Goal: Check status: Check status

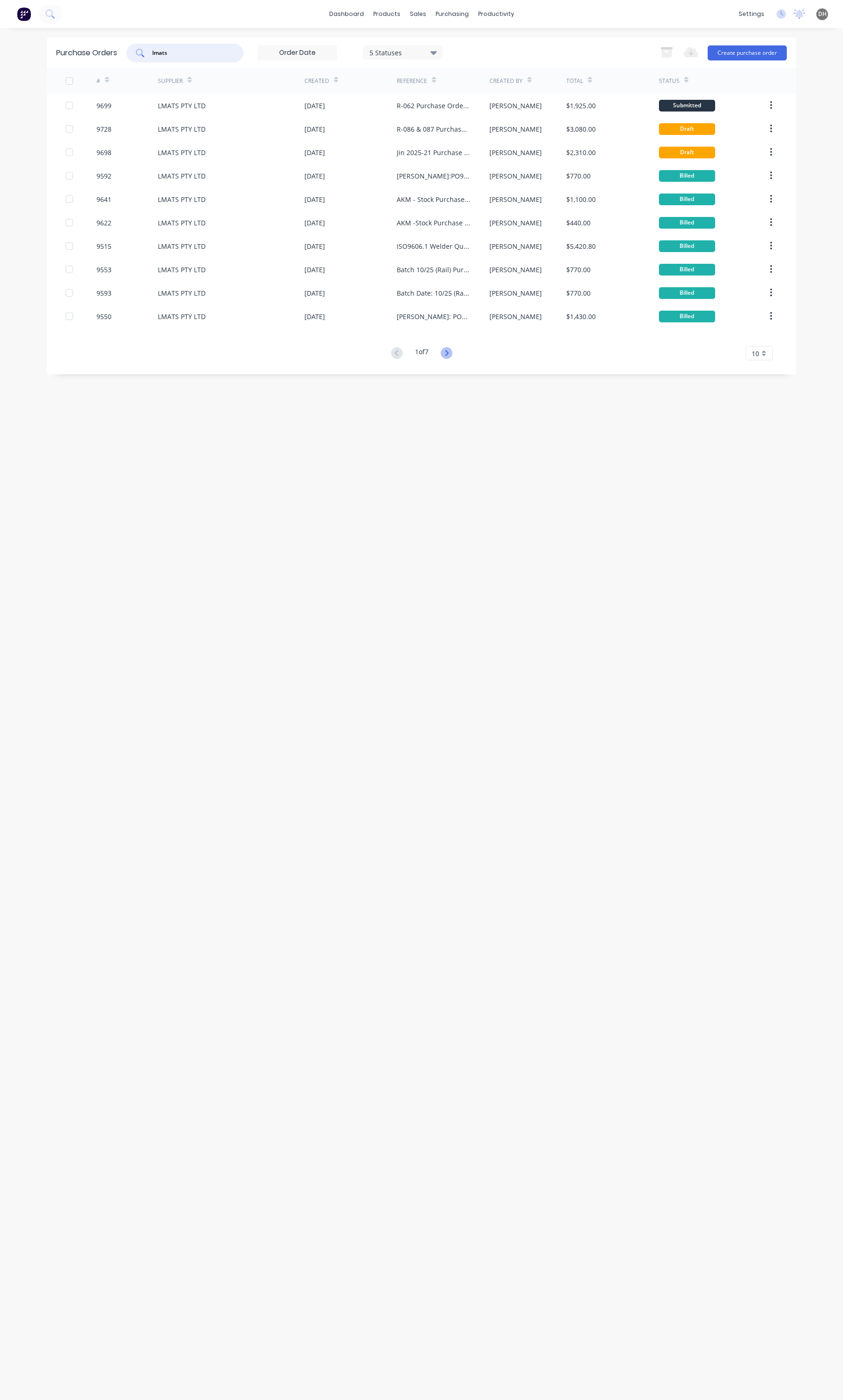
type input "lmats"
click at [452, 354] on icon at bounding box center [446, 353] width 12 height 12
click at [446, 356] on icon at bounding box center [446, 353] width 12 height 12
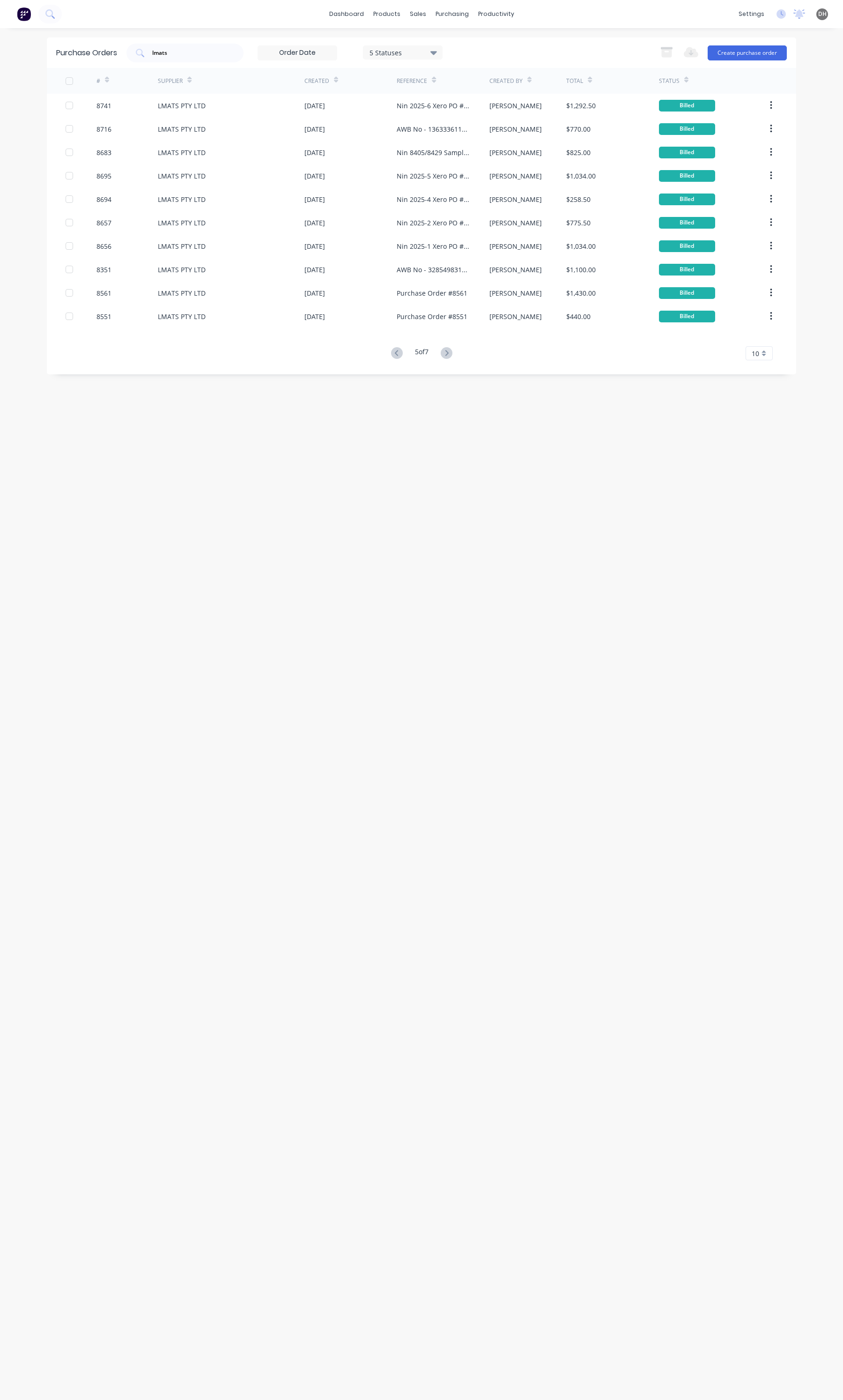
click at [446, 356] on icon at bounding box center [446, 353] width 12 height 12
click at [399, 283] on icon at bounding box center [397, 283] width 12 height 12
click at [401, 349] on button at bounding box center [397, 354] width 17 height 13
click at [398, 354] on icon at bounding box center [397, 353] width 12 height 12
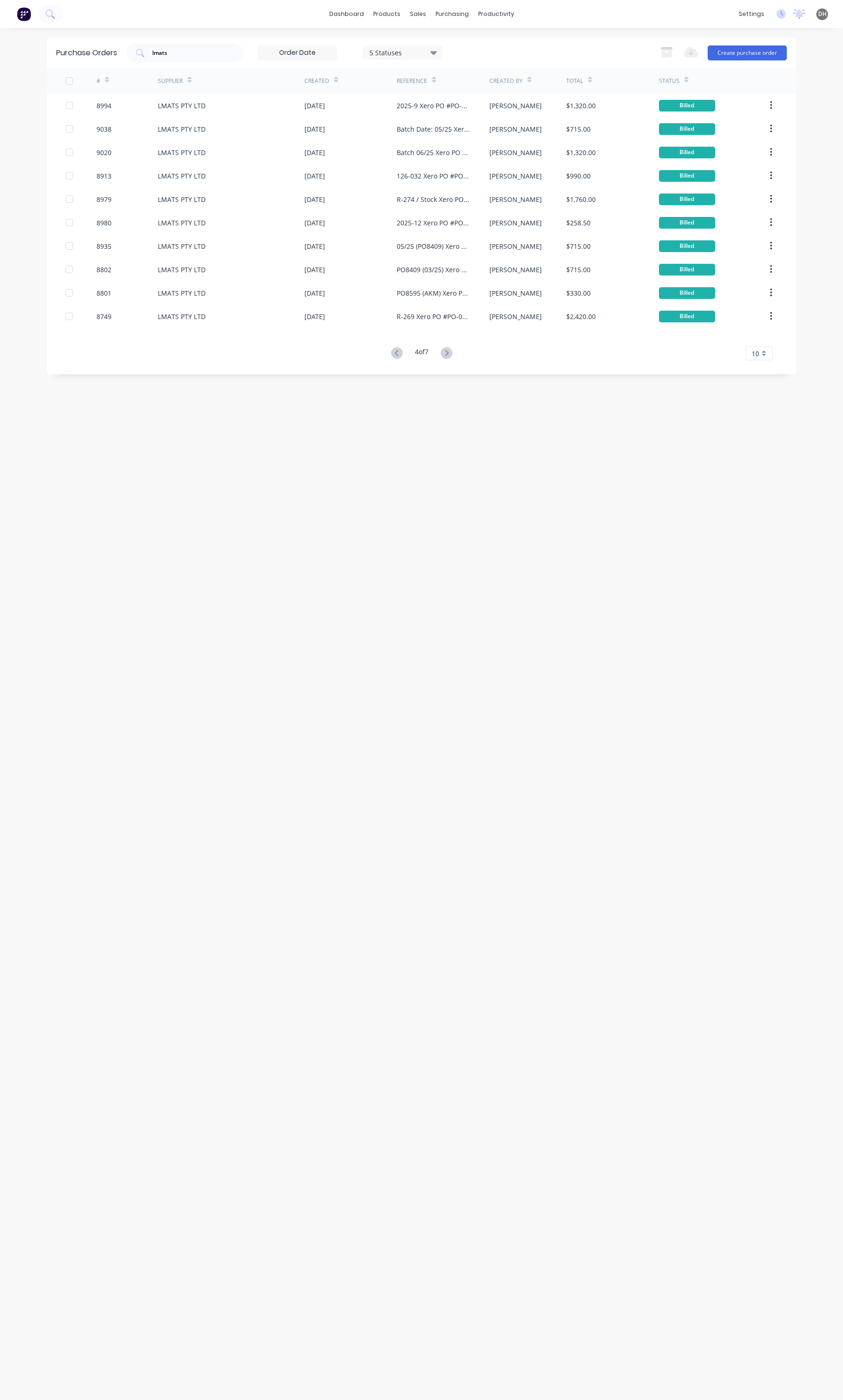
click at [441, 354] on button at bounding box center [446, 354] width 17 height 13
click at [443, 350] on icon at bounding box center [446, 353] width 12 height 12
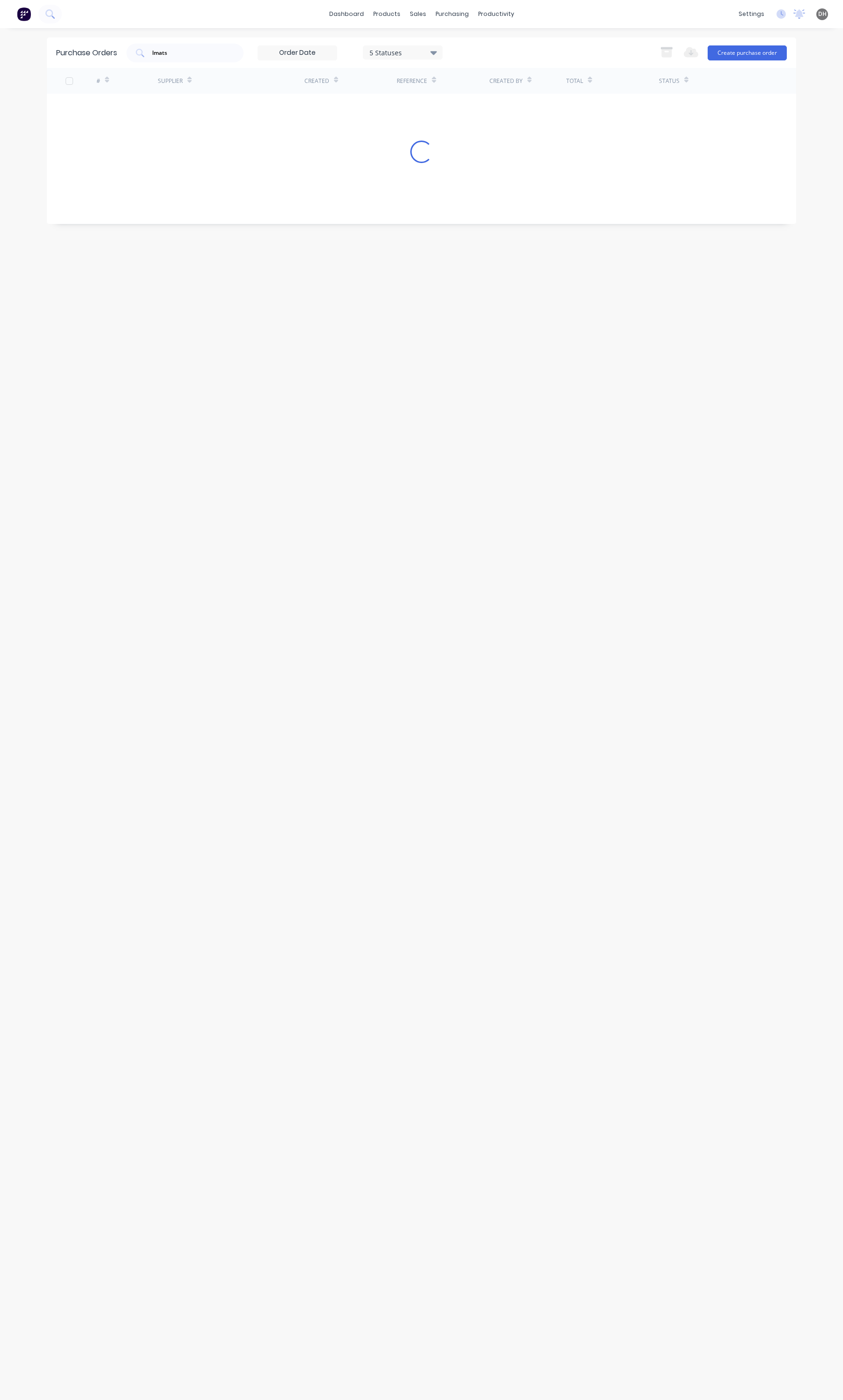
click at [443, 350] on div "Purchase Orders lmats 5 Statuses 5 Statuses Export to Excel (XLSX) Create purch…" at bounding box center [421, 714] width 749 height 1353
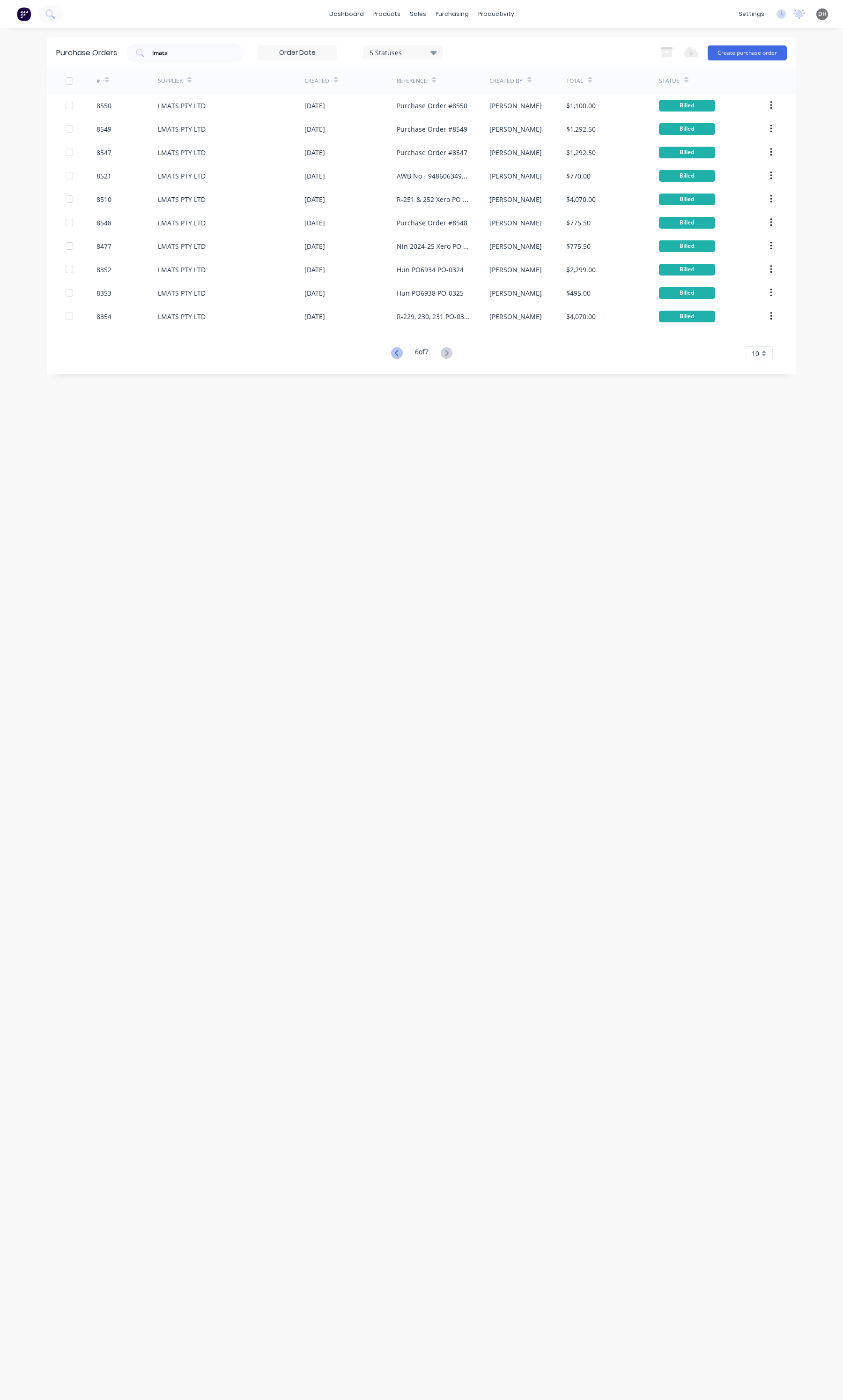
click at [394, 356] on icon at bounding box center [397, 353] width 12 height 12
click at [394, 354] on icon at bounding box center [397, 353] width 12 height 12
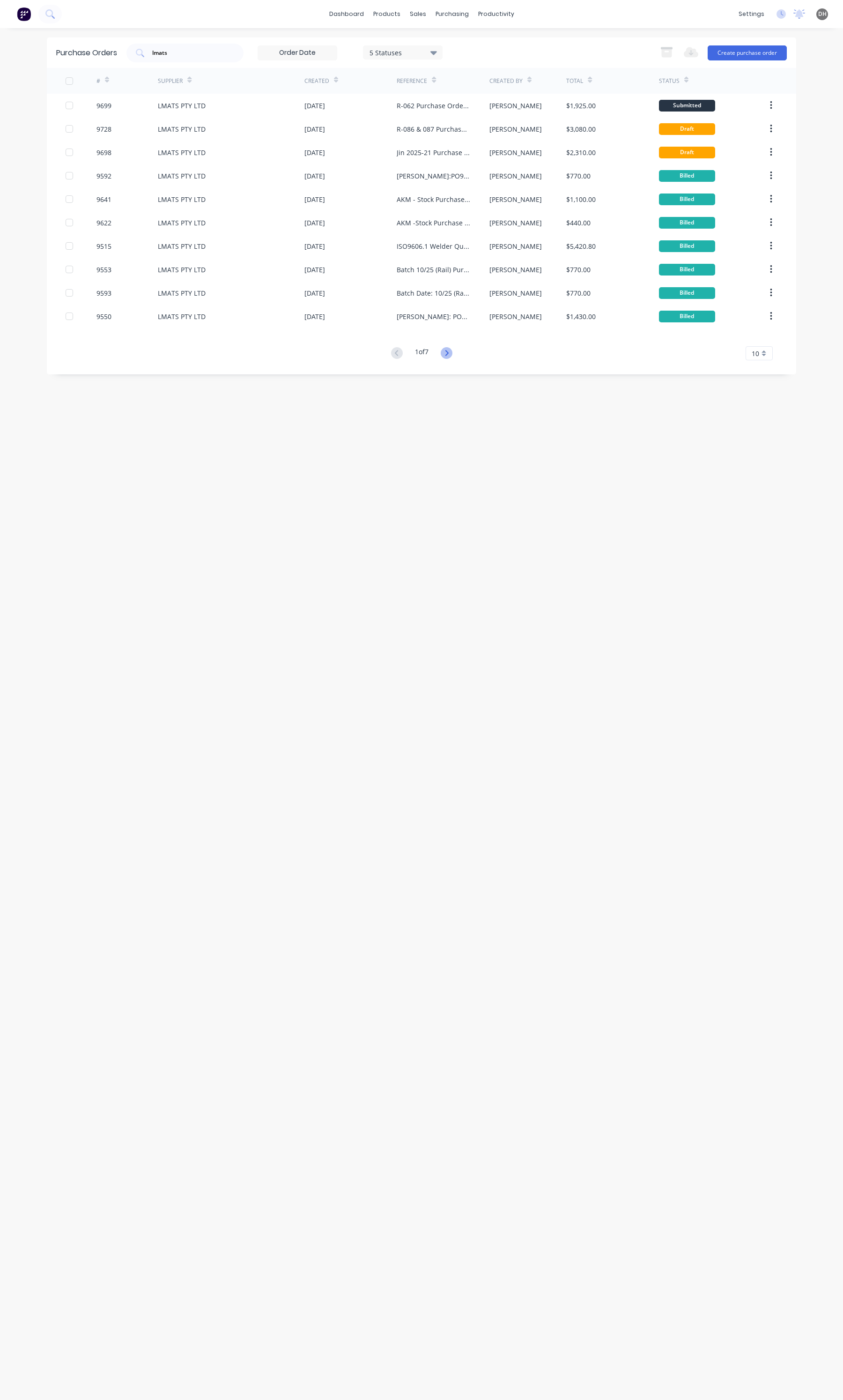
click at [452, 351] on icon at bounding box center [446, 353] width 12 height 12
click at [449, 354] on icon at bounding box center [446, 353] width 12 height 12
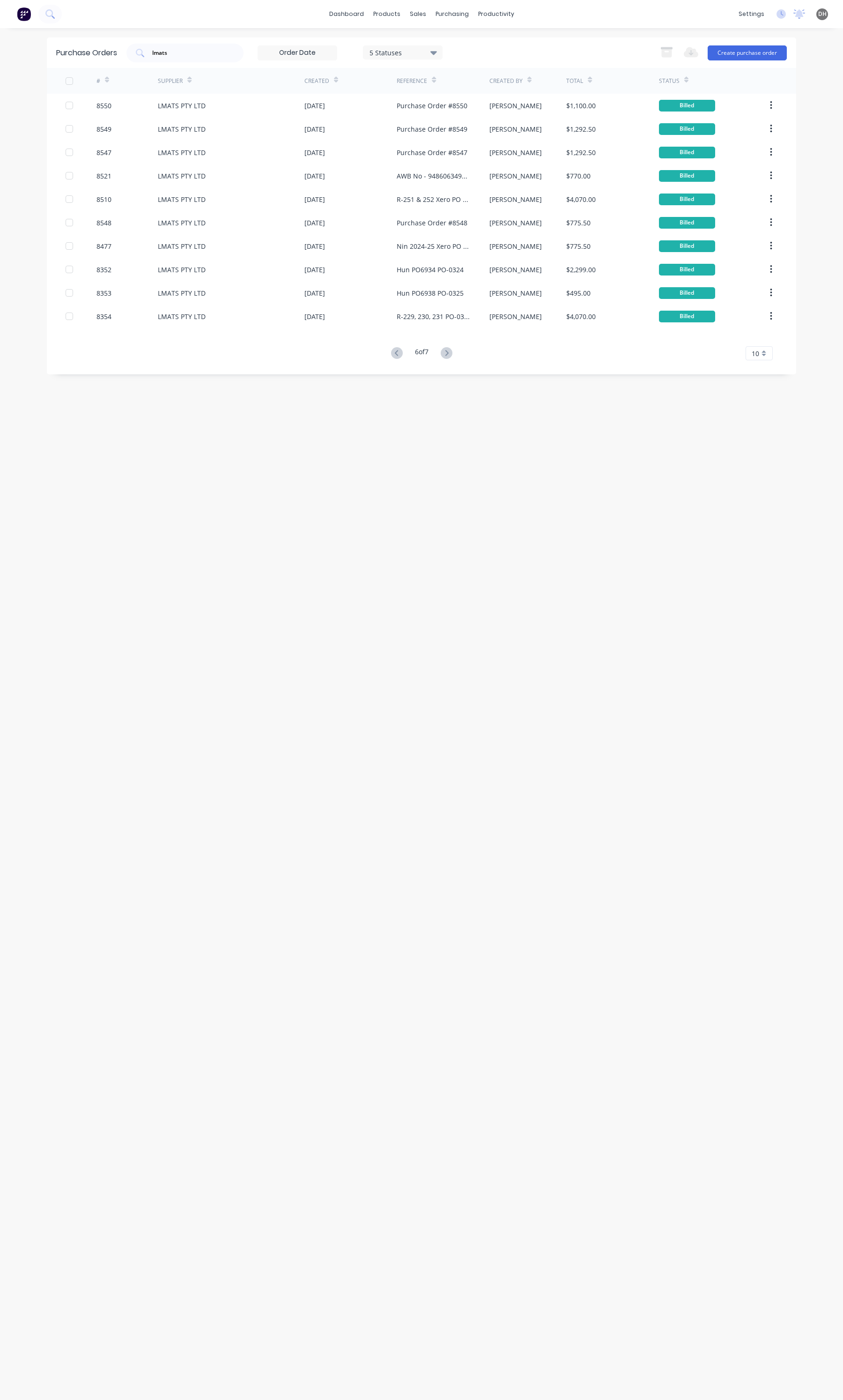
click at [449, 354] on icon at bounding box center [446, 353] width 12 height 12
click at [392, 280] on icon at bounding box center [397, 283] width 12 height 12
click at [394, 354] on icon at bounding box center [397, 353] width 12 height 12
click at [448, 351] on icon at bounding box center [446, 353] width 3 height 6
click at [449, 351] on icon at bounding box center [446, 353] width 12 height 12
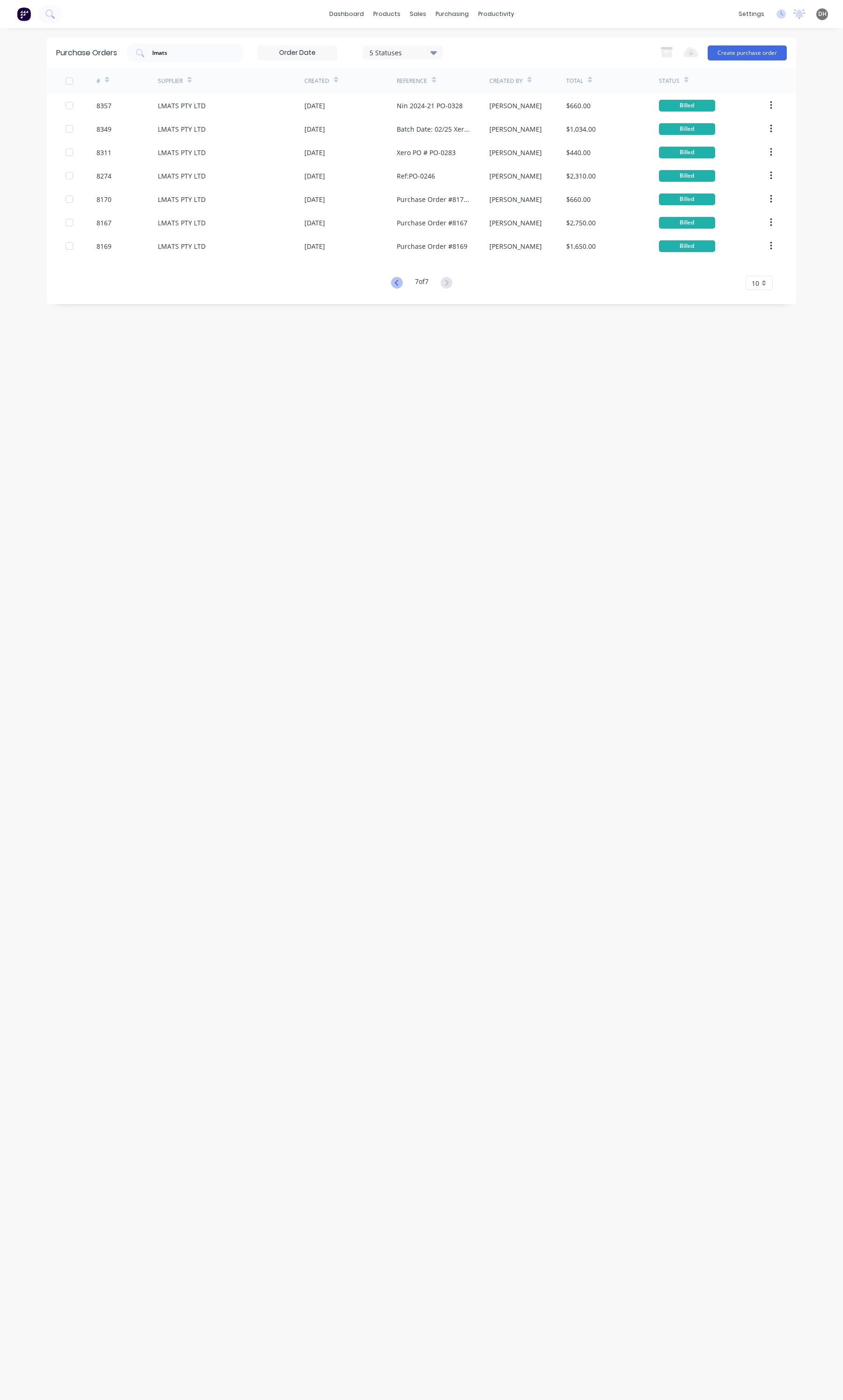
click at [395, 281] on g at bounding box center [397, 283] width 12 height 12
click at [397, 339] on div "# Supplier Created Reference Created By Total Status 8550 LMATS PTY LTD [DATE] …" at bounding box center [421, 214] width 749 height 293
click at [399, 345] on div "# Supplier Created Reference Created By Total Status 8550 LMATS PTY LTD [DATE] …" at bounding box center [421, 214] width 749 height 293
click at [396, 352] on icon at bounding box center [397, 353] width 12 height 12
